Goal: Information Seeking & Learning: Find contact information

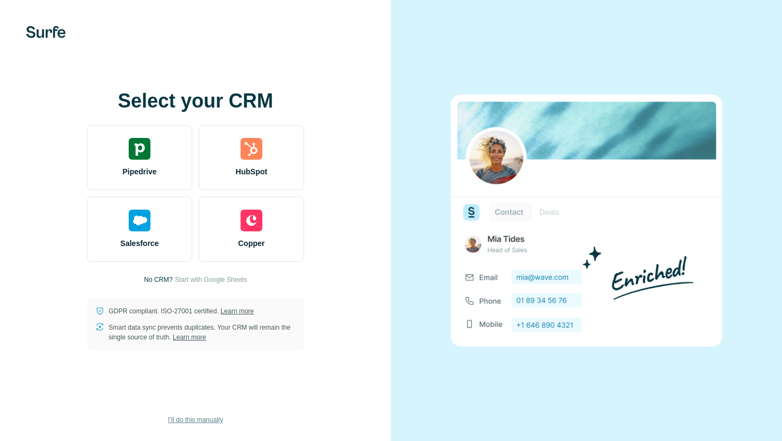
click at [204, 422] on span "I’ll do this manually" at bounding box center [195, 420] width 55 height 10
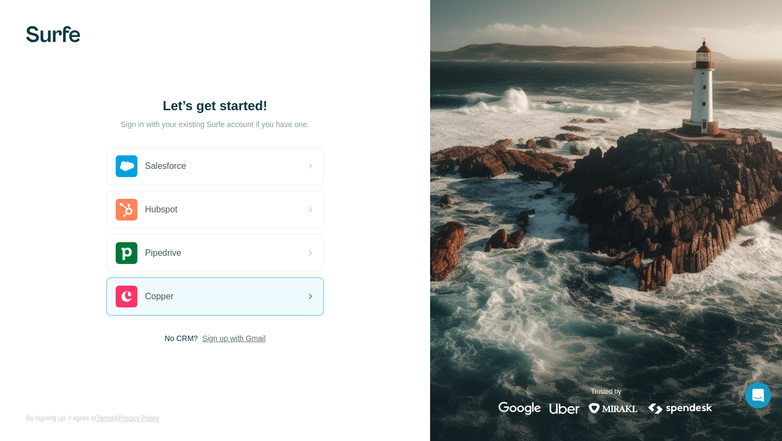
click at [245, 338] on span "Sign up with Gmail" at bounding box center [234, 338] width 64 height 11
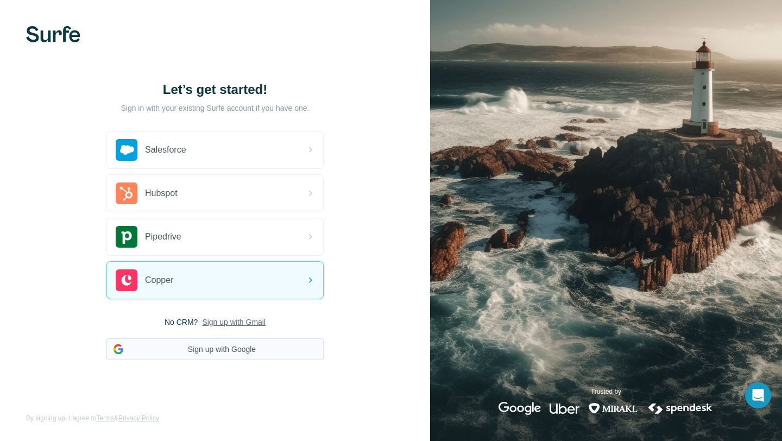
click at [242, 349] on button "Sign up with Google" at bounding box center [214, 349] width 217 height 22
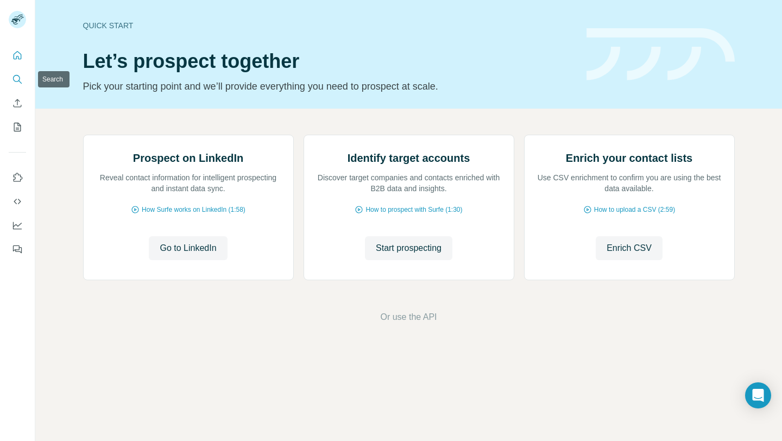
click at [18, 77] on icon "Search" at bounding box center [16, 78] width 7 height 7
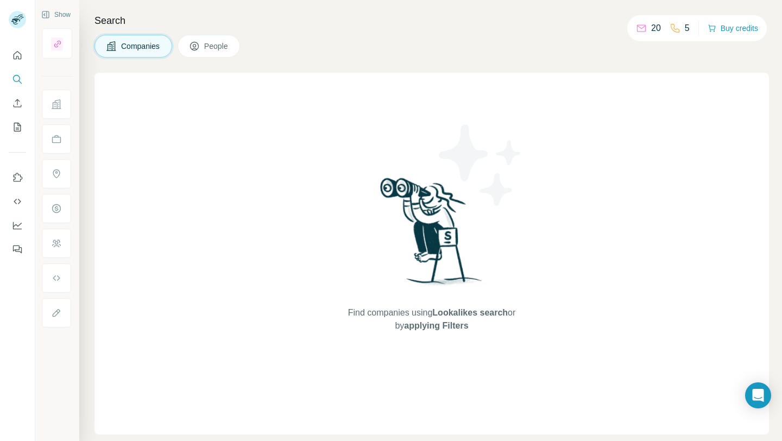
click at [222, 52] on button "People" at bounding box center [209, 46] width 63 height 23
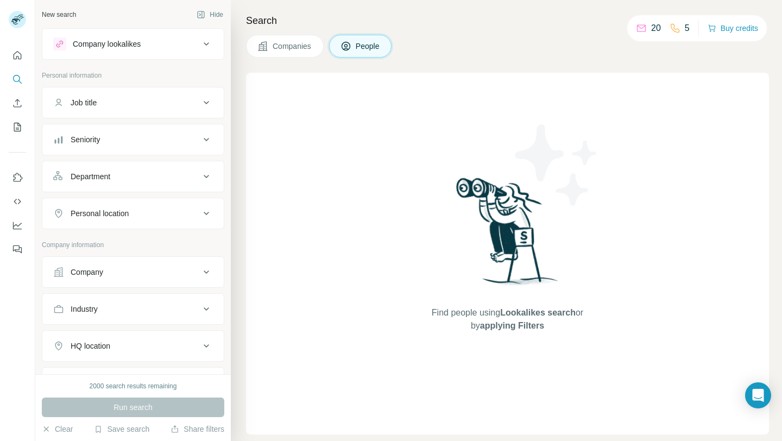
click at [155, 42] on div "Company lookalikes" at bounding box center [126, 43] width 147 height 13
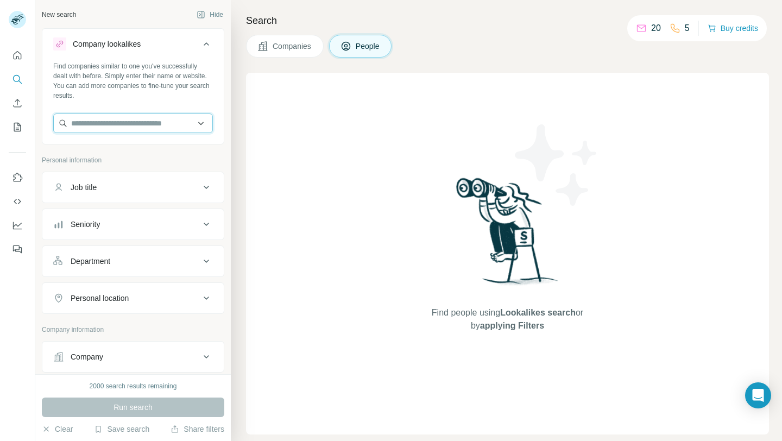
click at [158, 121] on input "text" at bounding box center [133, 123] width 160 height 20
paste input "**********"
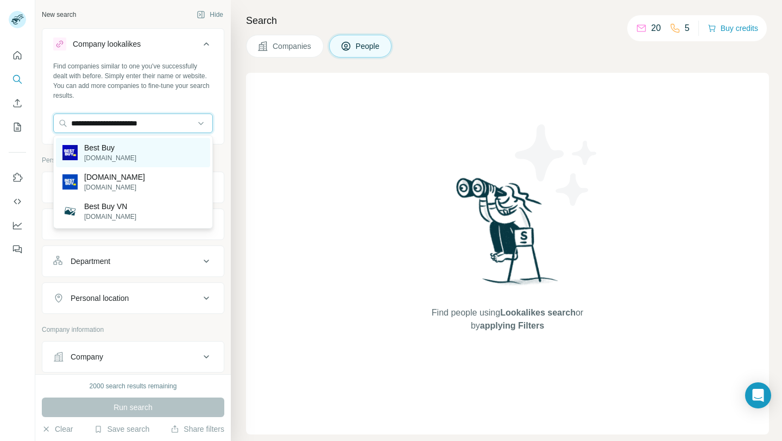
type input "**********"
click at [152, 153] on div "Best Buy [DOMAIN_NAME]" at bounding box center [133, 152] width 154 height 29
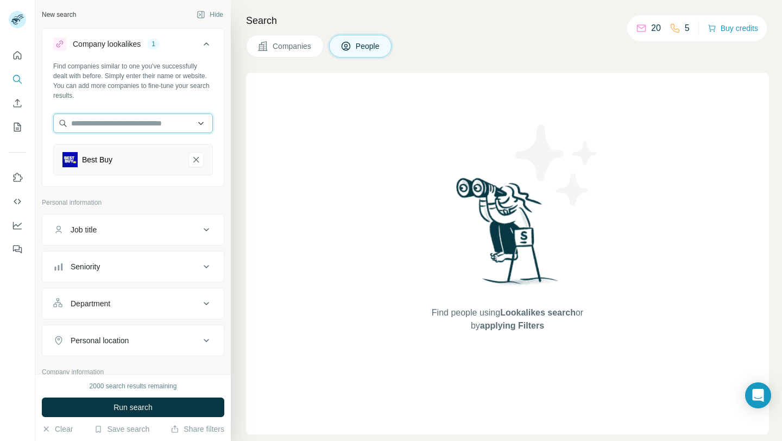
click at [154, 123] on input "text" at bounding box center [133, 123] width 160 height 20
paste input "**********"
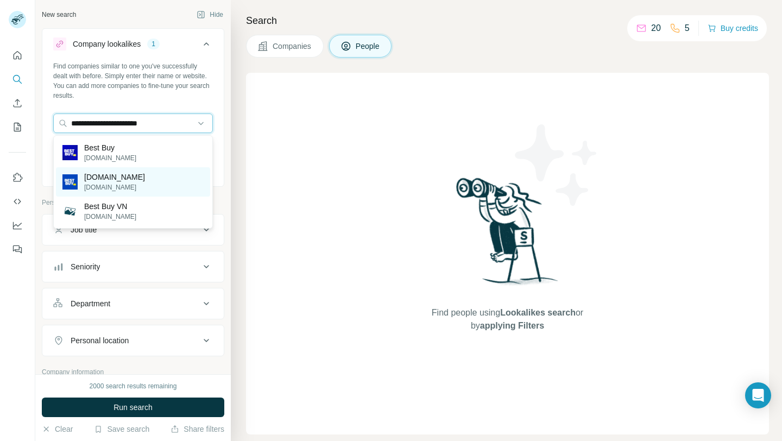
type input "**********"
click at [142, 181] on p "[DOMAIN_NAME]" at bounding box center [114, 177] width 61 height 11
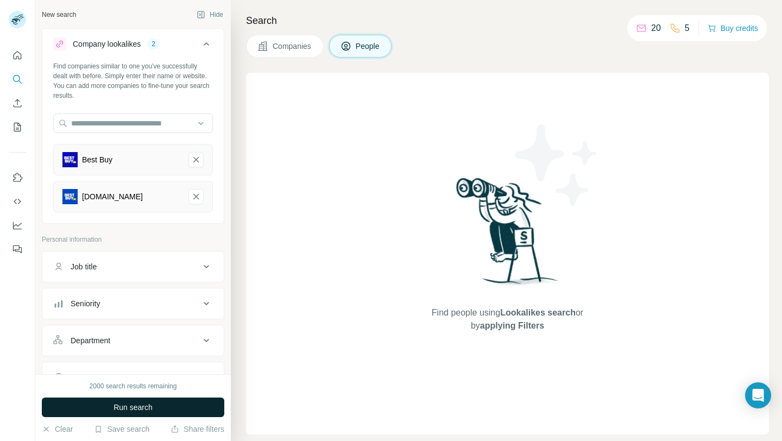
click at [144, 405] on span "Run search" at bounding box center [132, 407] width 39 height 11
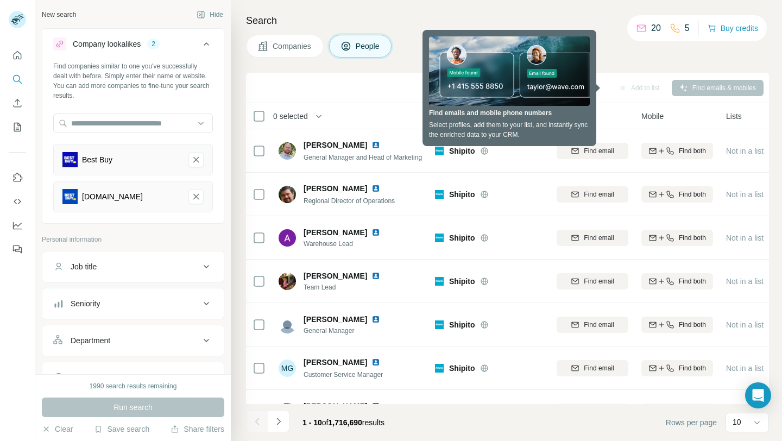
click at [286, 41] on span "Companies" at bounding box center [293, 46] width 40 height 11
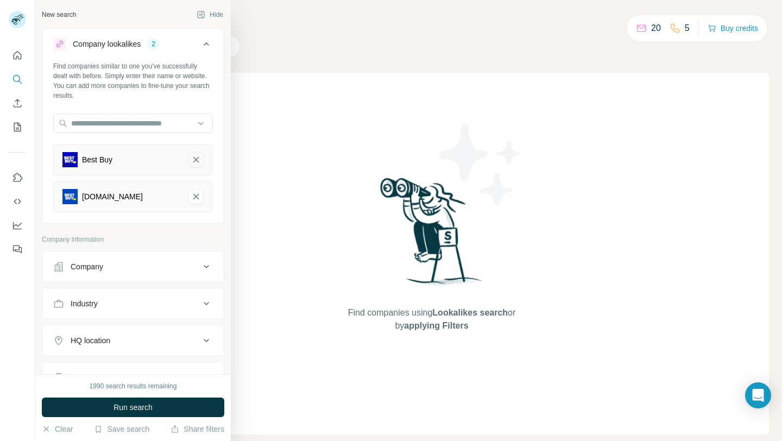
click at [198, 158] on icon "Best Buy-remove-button" at bounding box center [195, 159] width 5 height 5
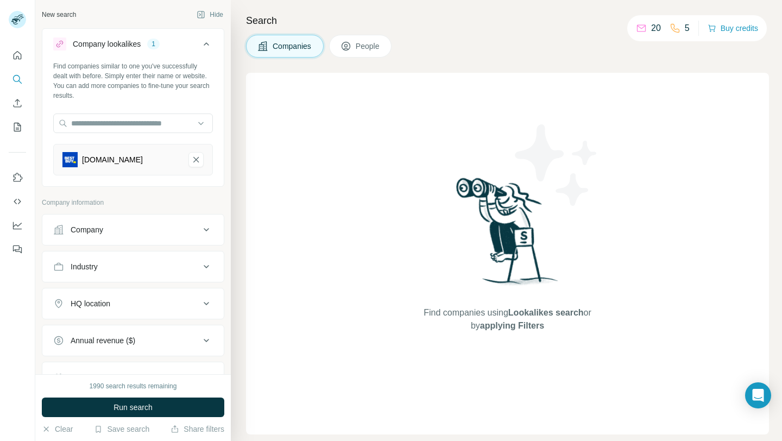
click at [198, 158] on icon "bestbuy.com.mx-remove-button" at bounding box center [195, 159] width 5 height 5
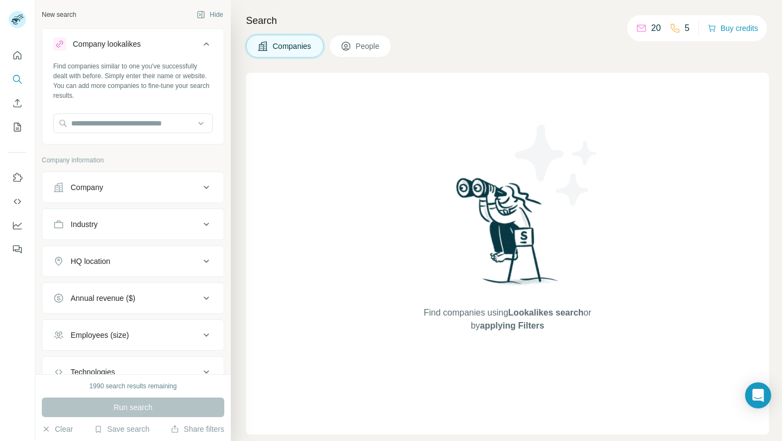
click at [358, 41] on span "People" at bounding box center [368, 46] width 25 height 11
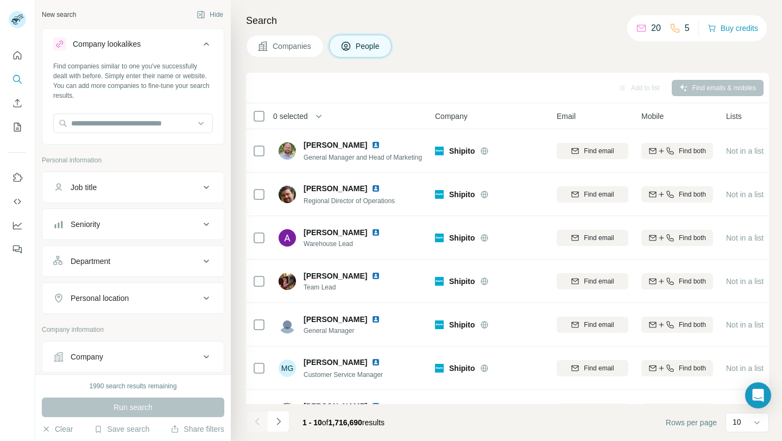
click at [201, 51] on button "Company lookalikes" at bounding box center [132, 46] width 181 height 30
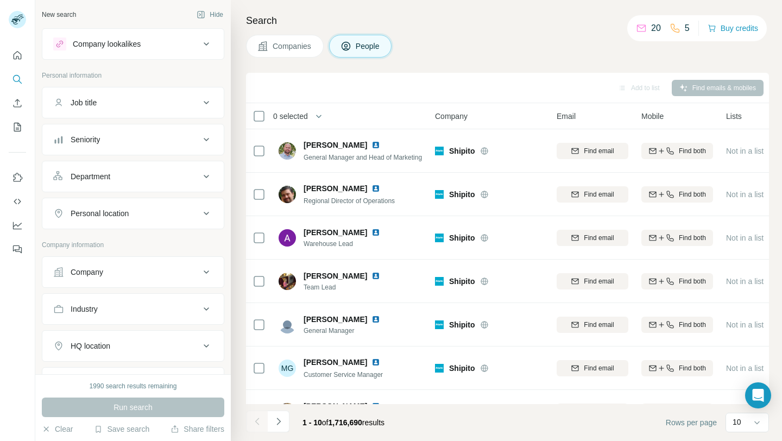
click at [143, 106] on div "Job title" at bounding box center [126, 102] width 147 height 11
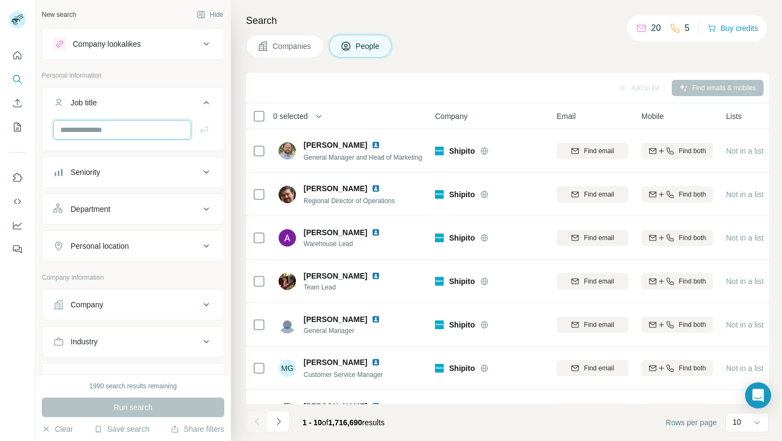
click at [126, 130] on input "text" at bounding box center [122, 130] width 138 height 20
type input "**********"
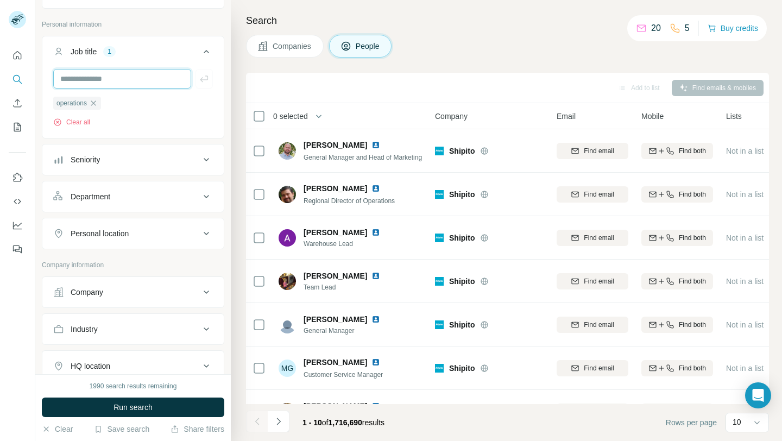
scroll to position [52, 0]
click at [124, 198] on div "Department" at bounding box center [126, 196] width 147 height 11
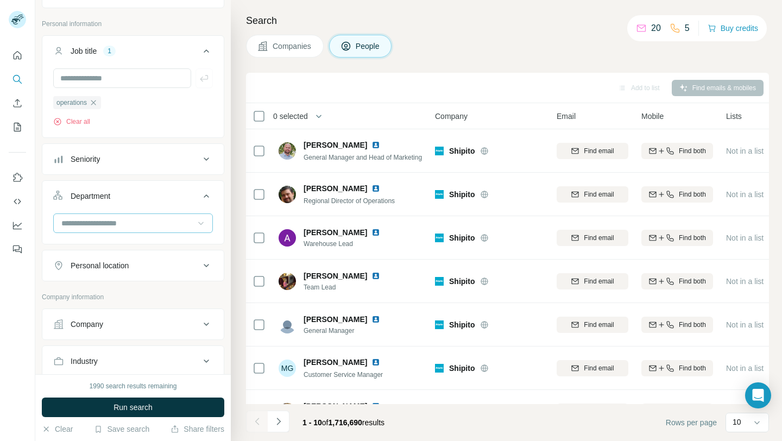
click at [202, 224] on icon at bounding box center [200, 223] width 11 height 11
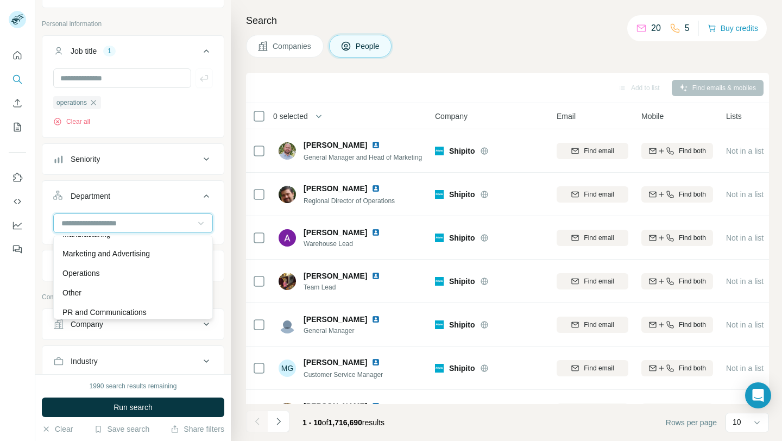
scroll to position [253, 0]
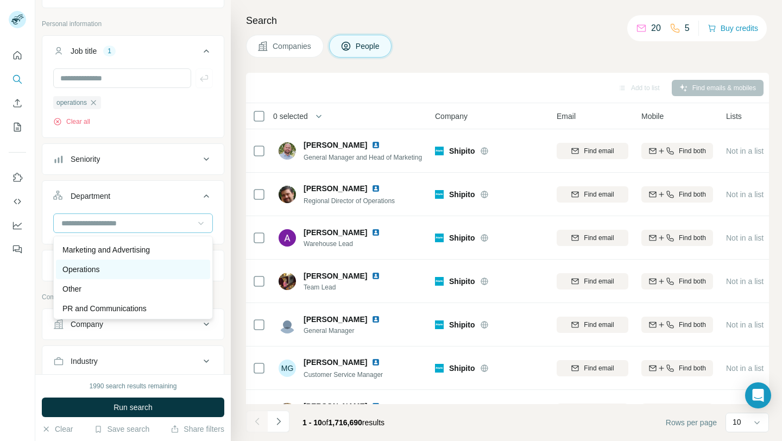
click at [123, 275] on div "Operations" at bounding box center [133, 270] width 154 height 20
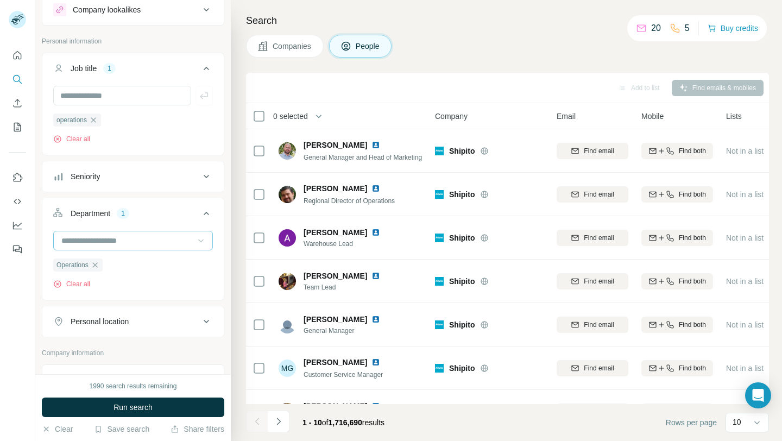
scroll to position [7, 0]
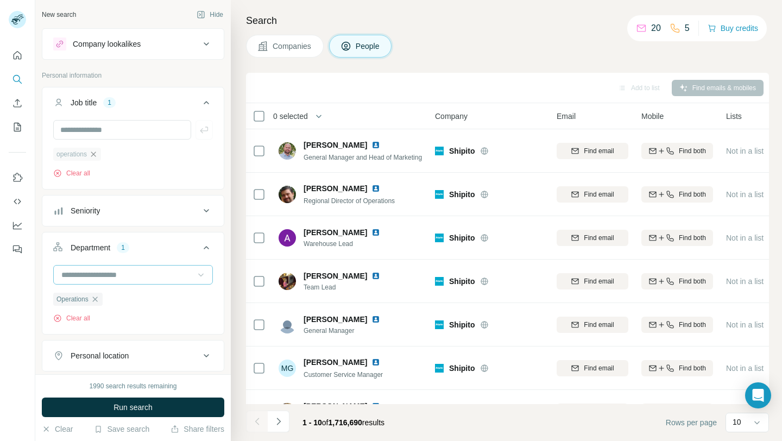
click at [95, 154] on icon "button" at bounding box center [93, 154] width 9 height 9
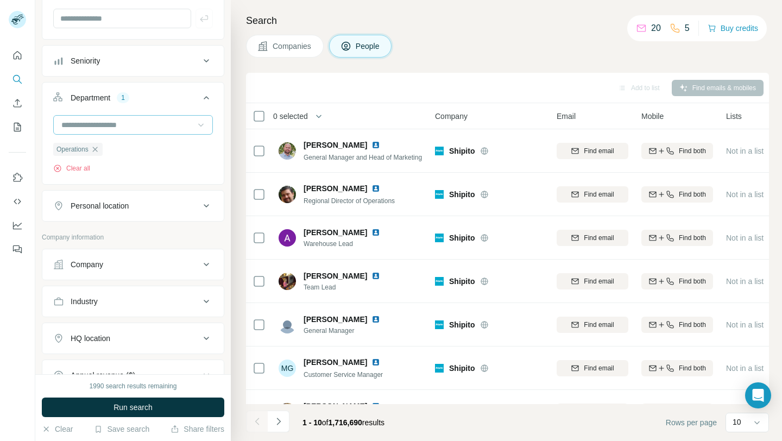
scroll to position [106, 0]
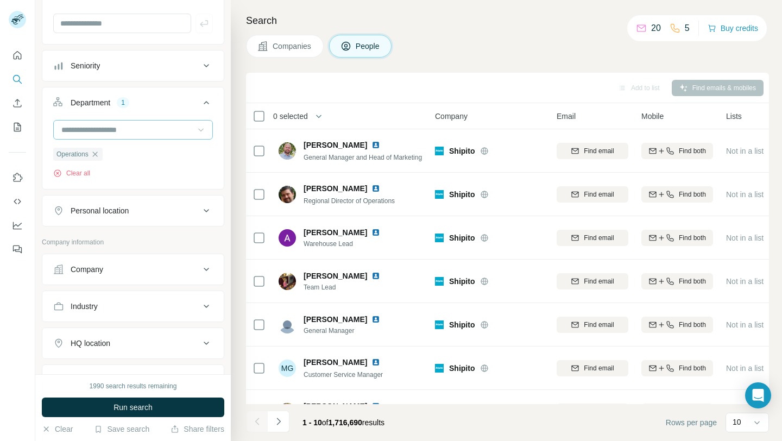
click at [199, 127] on icon at bounding box center [200, 129] width 11 height 11
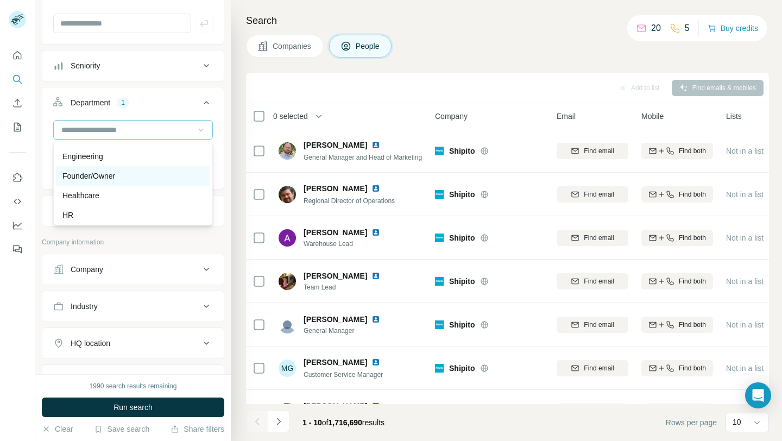
click at [132, 178] on div "Founder/Owner" at bounding box center [132, 176] width 141 height 11
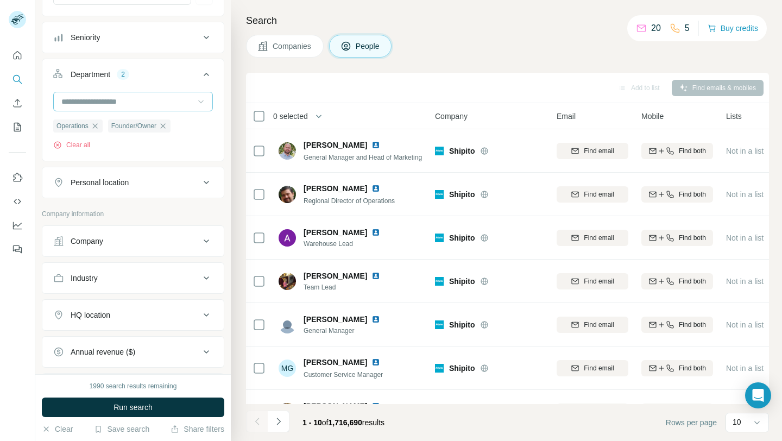
scroll to position [137, 0]
click at [125, 182] on div "Personal location" at bounding box center [100, 179] width 58 height 11
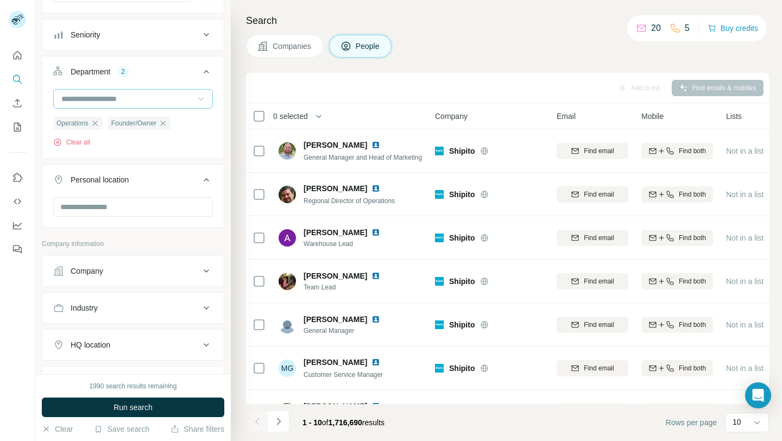
click at [193, 180] on div "Personal location" at bounding box center [126, 179] width 147 height 11
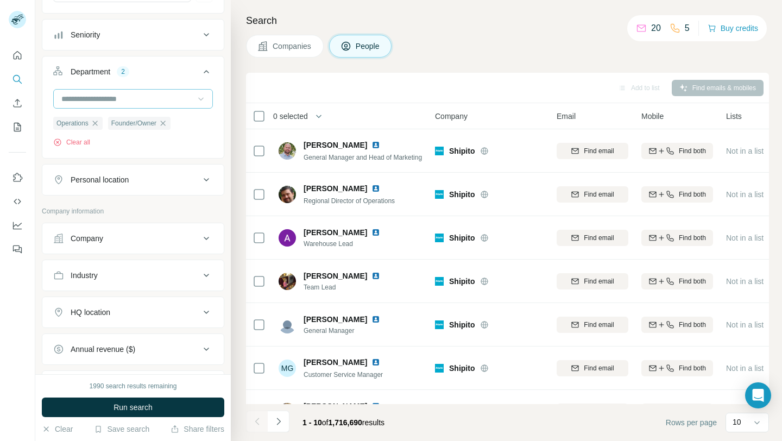
click at [115, 241] on div "Company" at bounding box center [126, 238] width 147 height 11
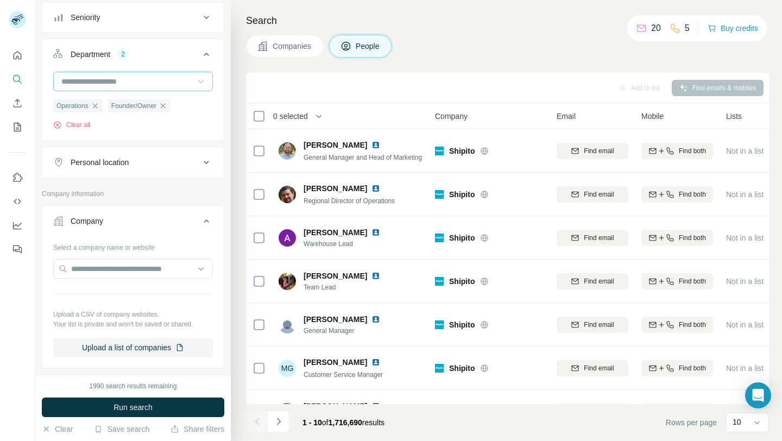
scroll to position [162, 0]
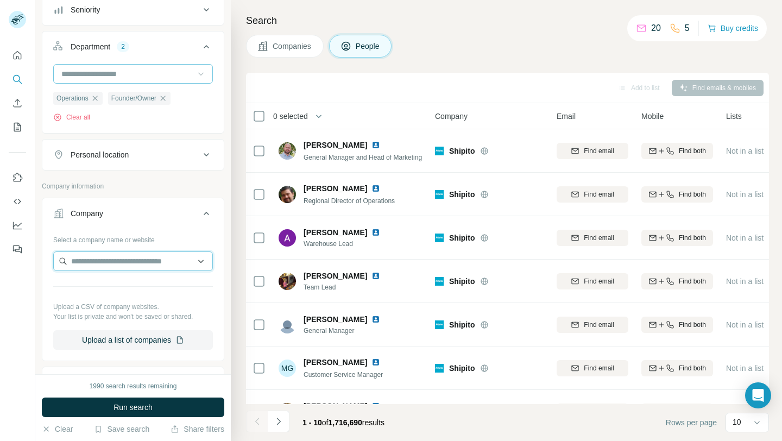
click at [134, 262] on input "text" at bounding box center [133, 261] width 160 height 20
paste input "**********"
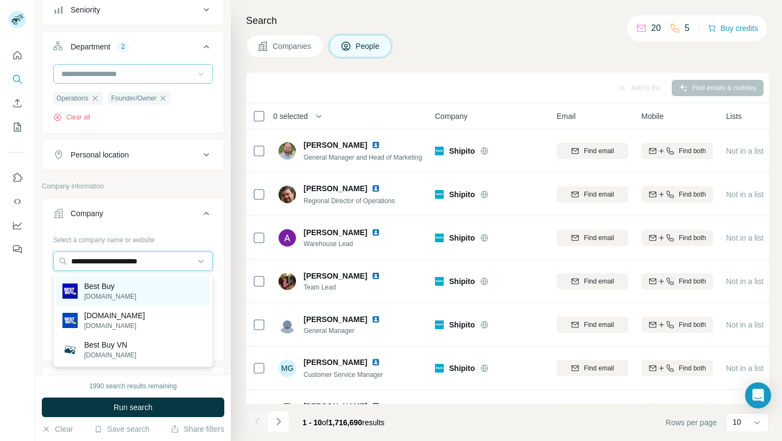
type input "**********"
click at [135, 295] on div "Best Buy [DOMAIN_NAME]" at bounding box center [133, 290] width 154 height 29
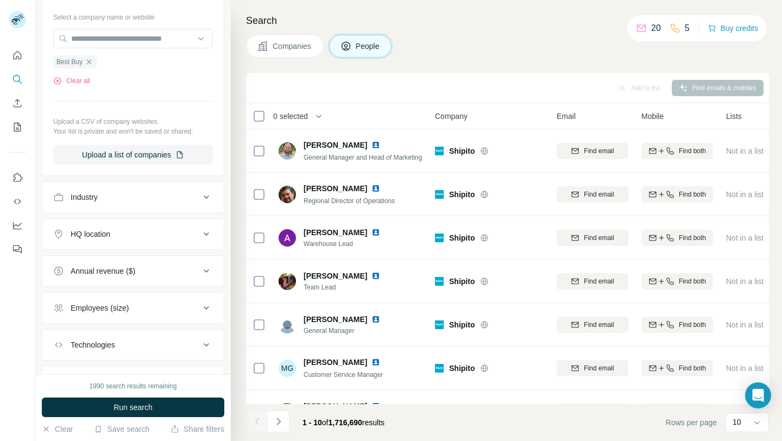
scroll to position [440, 0]
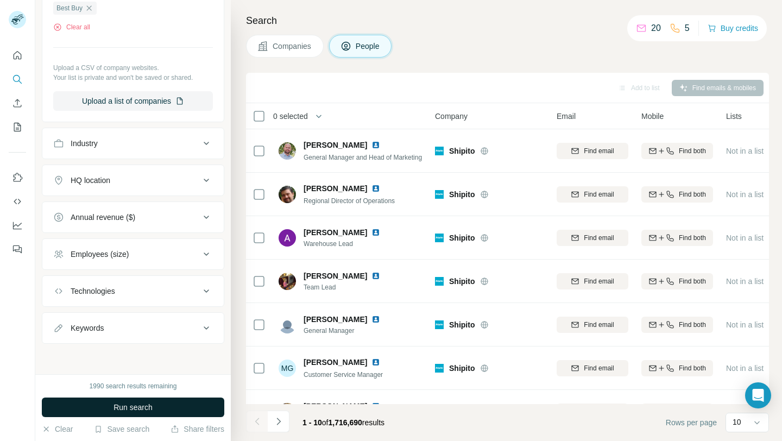
click at [129, 413] on button "Run search" at bounding box center [133, 407] width 182 height 20
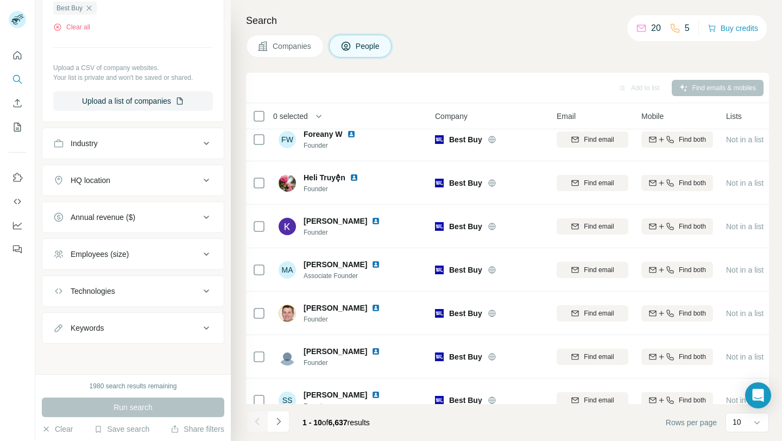
scroll to position [160, 0]
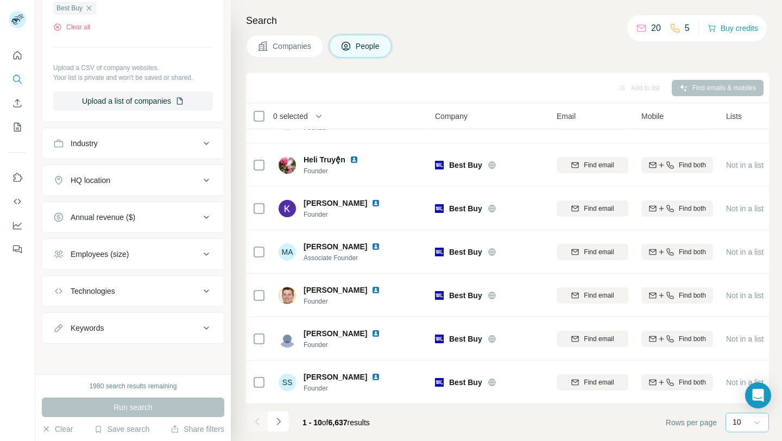
click at [759, 424] on icon at bounding box center [757, 422] width 11 height 11
click at [740, 339] on p "60" at bounding box center [739, 339] width 9 height 11
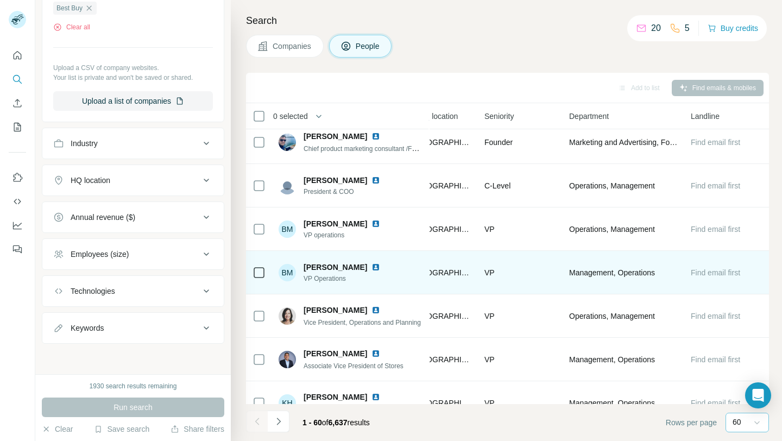
scroll to position [443, 0]
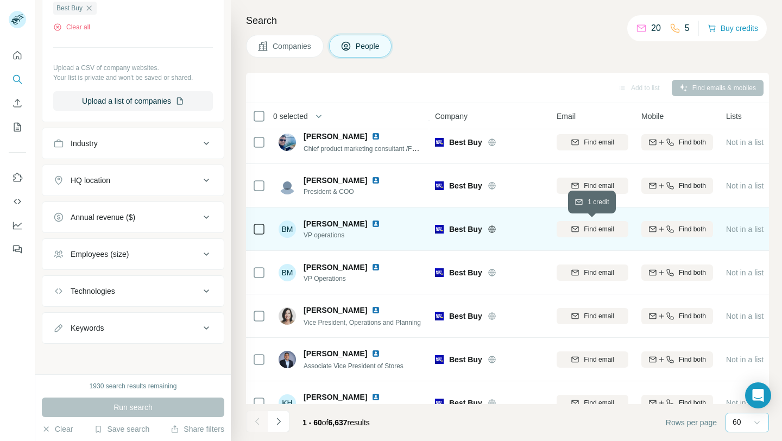
click at [595, 228] on span "Find email" at bounding box center [599, 229] width 30 height 10
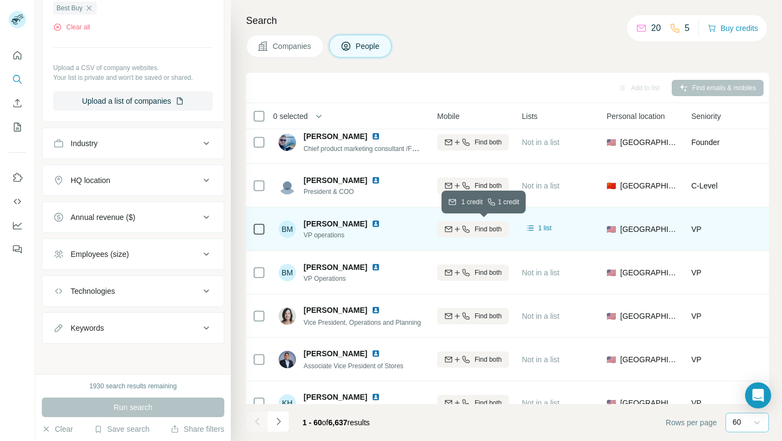
scroll to position [443, 143]
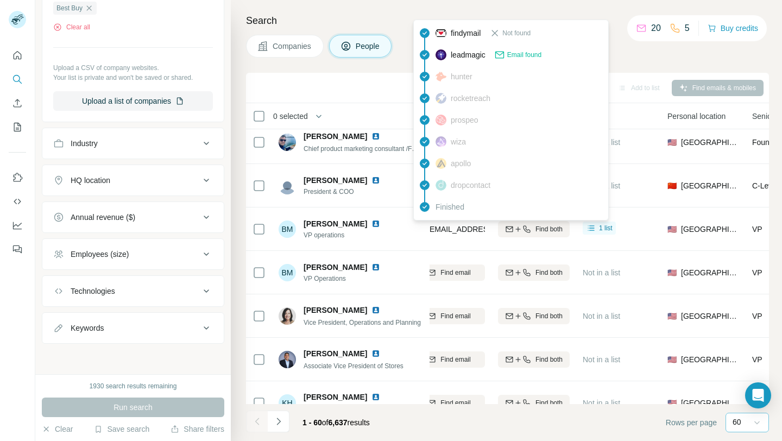
click at [469, 233] on span "[EMAIL_ADDRESS][DOMAIN_NAME]" at bounding box center [491, 229] width 129 height 9
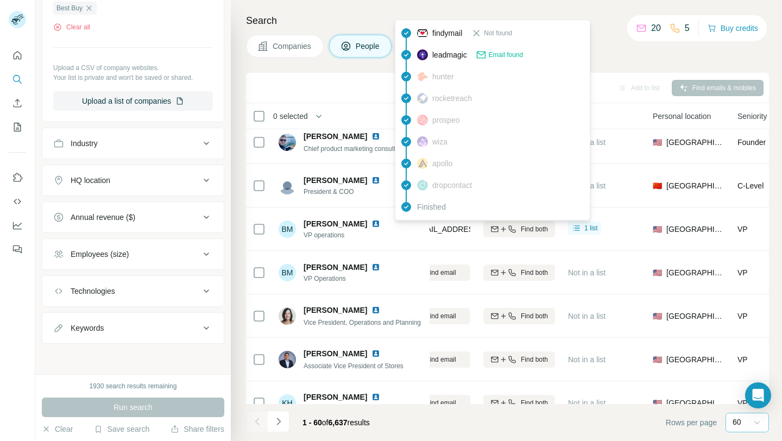
scroll to position [443, 167]
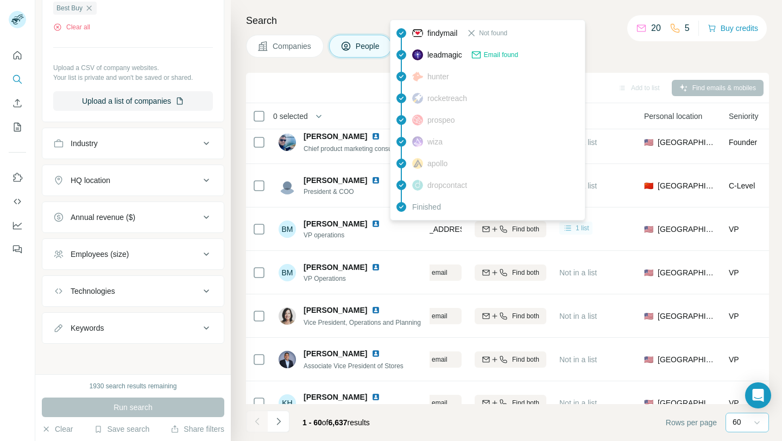
click at [577, 224] on span "1 list" at bounding box center [583, 228] width 14 height 10
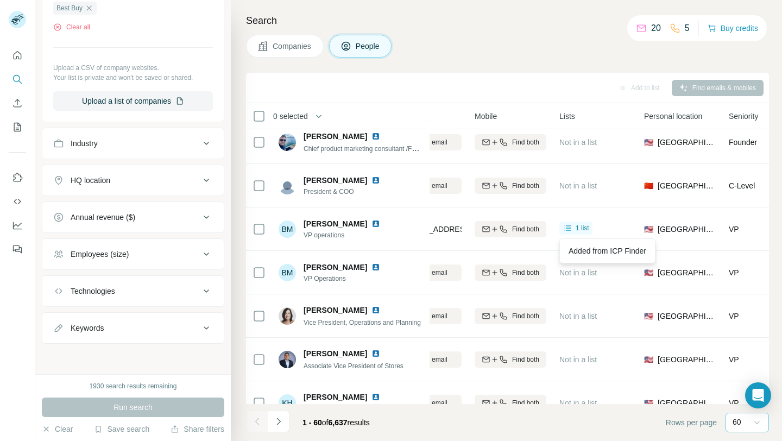
click at [609, 211] on td "1 list" at bounding box center [595, 228] width 85 height 43
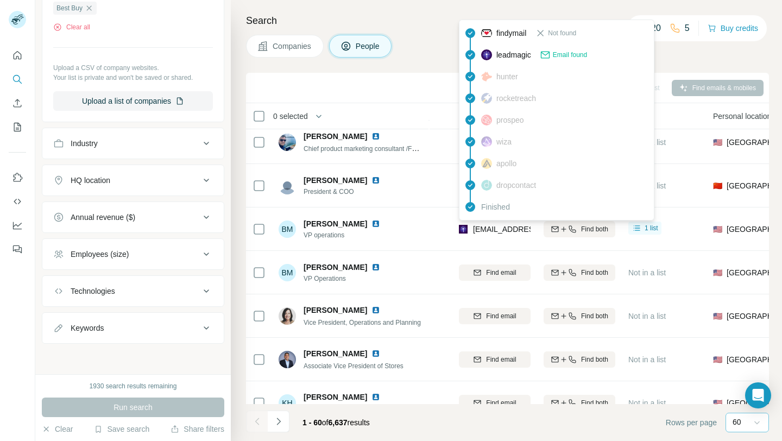
click at [480, 225] on span "[EMAIL_ADDRESS][DOMAIN_NAME]" at bounding box center [537, 229] width 129 height 9
click at [479, 231] on span "[EMAIL_ADDRESS][DOMAIN_NAME]" at bounding box center [537, 229] width 129 height 9
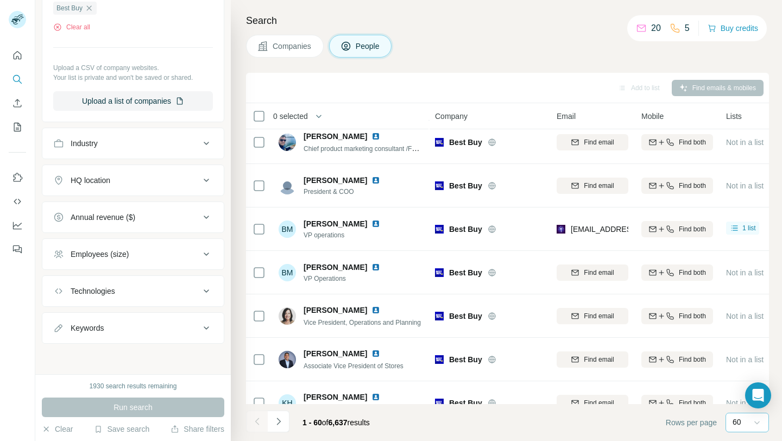
scroll to position [443, 65]
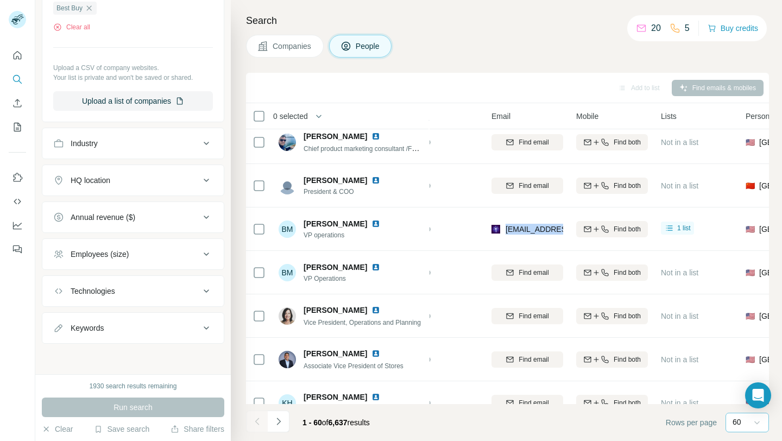
drag, startPoint x: 505, startPoint y: 229, endPoint x: 564, endPoint y: 230, distance: 58.7
click at [564, 230] on td "[EMAIL_ADDRESS][DOMAIN_NAME]" at bounding box center [527, 228] width 85 height 43
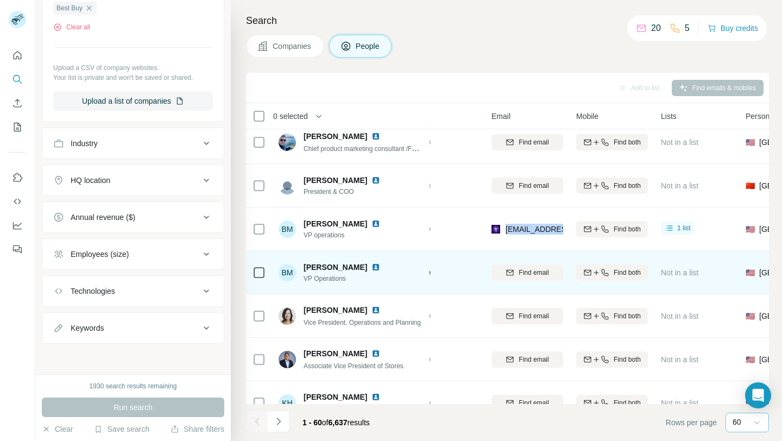
copy span "bill.maser@best"
